Goal: Transaction & Acquisition: Purchase product/service

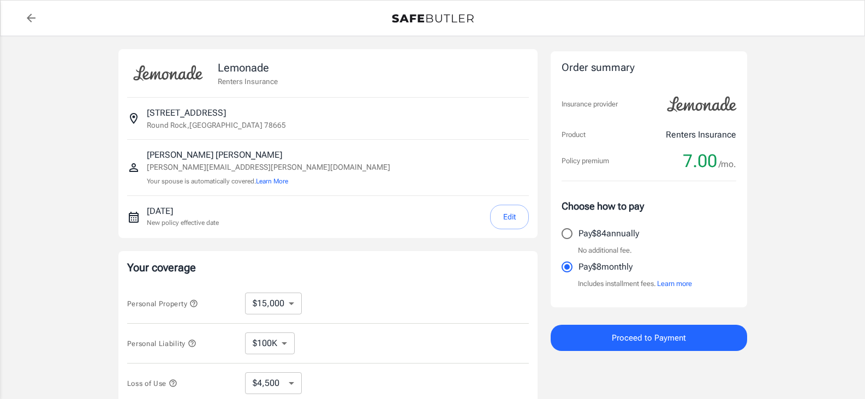
select select "15000"
select select "500"
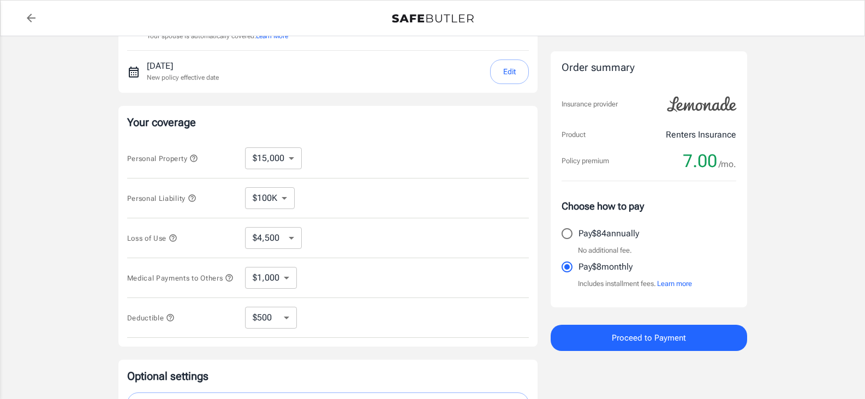
scroll to position [147, 0]
click at [296, 154] on select "$10,000 $15,000 $20,000 $25,000 $30,000 $40,000 $50,000 $100K $150K $200K $250K" at bounding box center [273, 157] width 57 height 22
select select "200000"
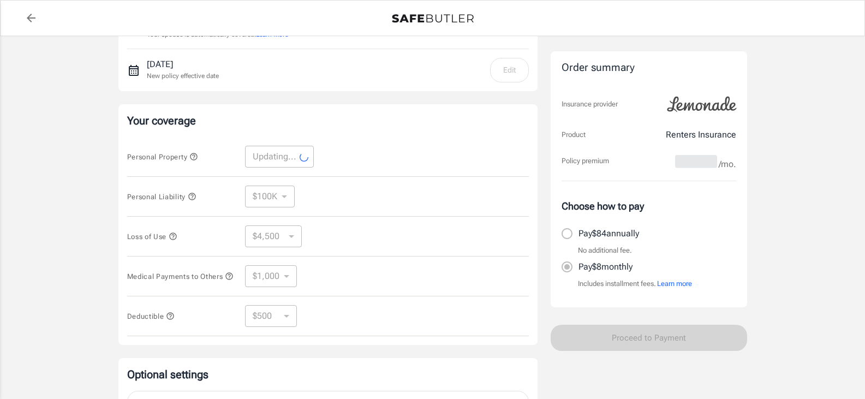
select select "200000"
select select "60000"
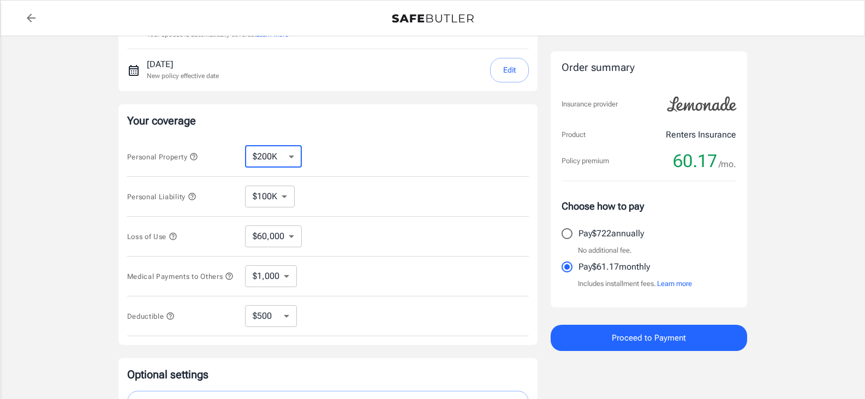
click at [292, 158] on select "$10,000 $15,000 $20,000 $25,000 $30,000 $40,000 $50,000 $100K $150K $200K $250K" at bounding box center [273, 157] width 57 height 22
select select "150000"
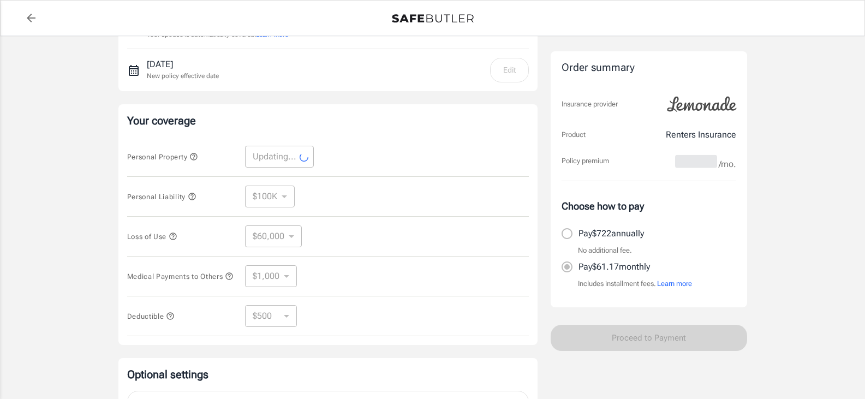
select select "150000"
select select "45000"
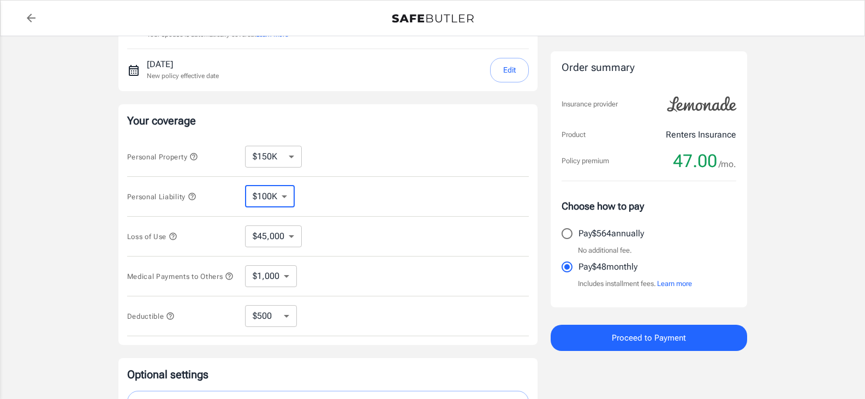
click at [278, 195] on select "$100K $200K $300K $400K $500K" at bounding box center [270, 196] width 50 height 22
click at [174, 238] on icon "button" at bounding box center [173, 236] width 9 height 9
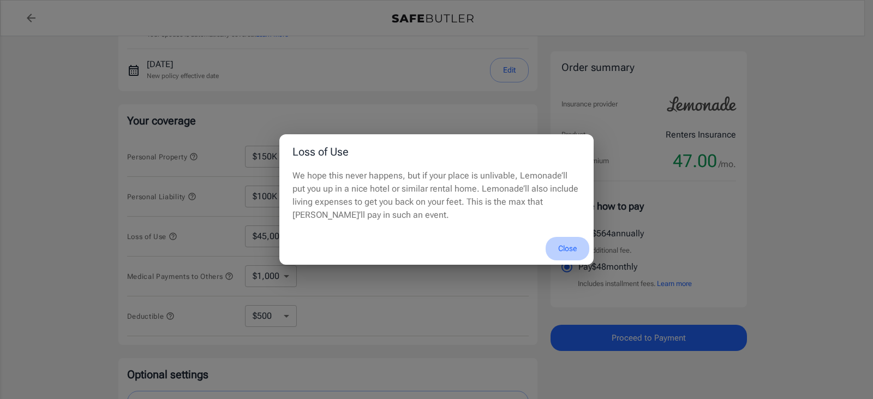
click at [564, 243] on button "Close" at bounding box center [568, 248] width 44 height 23
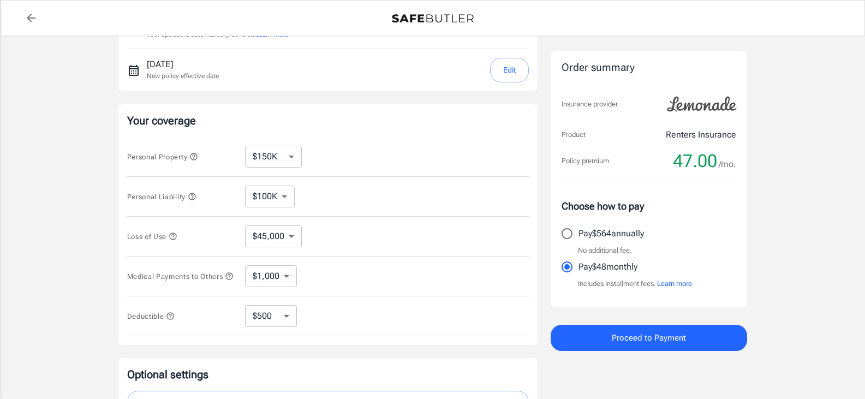
click at [172, 236] on icon "button" at bounding box center [173, 236] width 9 height 9
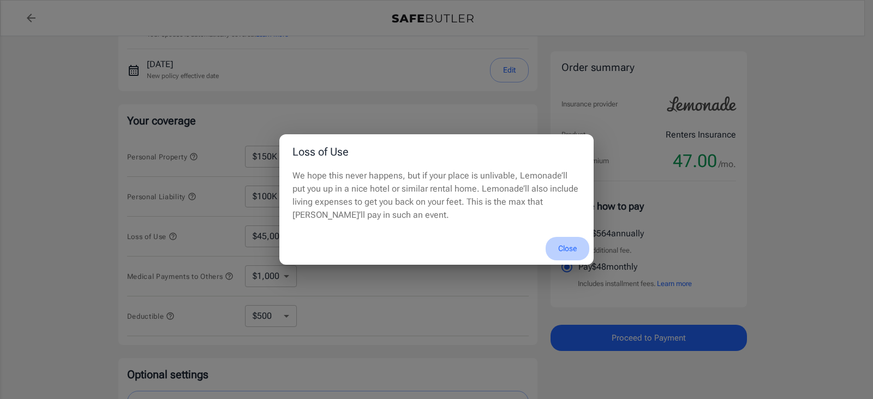
click at [572, 247] on button "Close" at bounding box center [568, 248] width 44 height 23
